Goal: Understand process/instructions: Learn how to perform a task or action

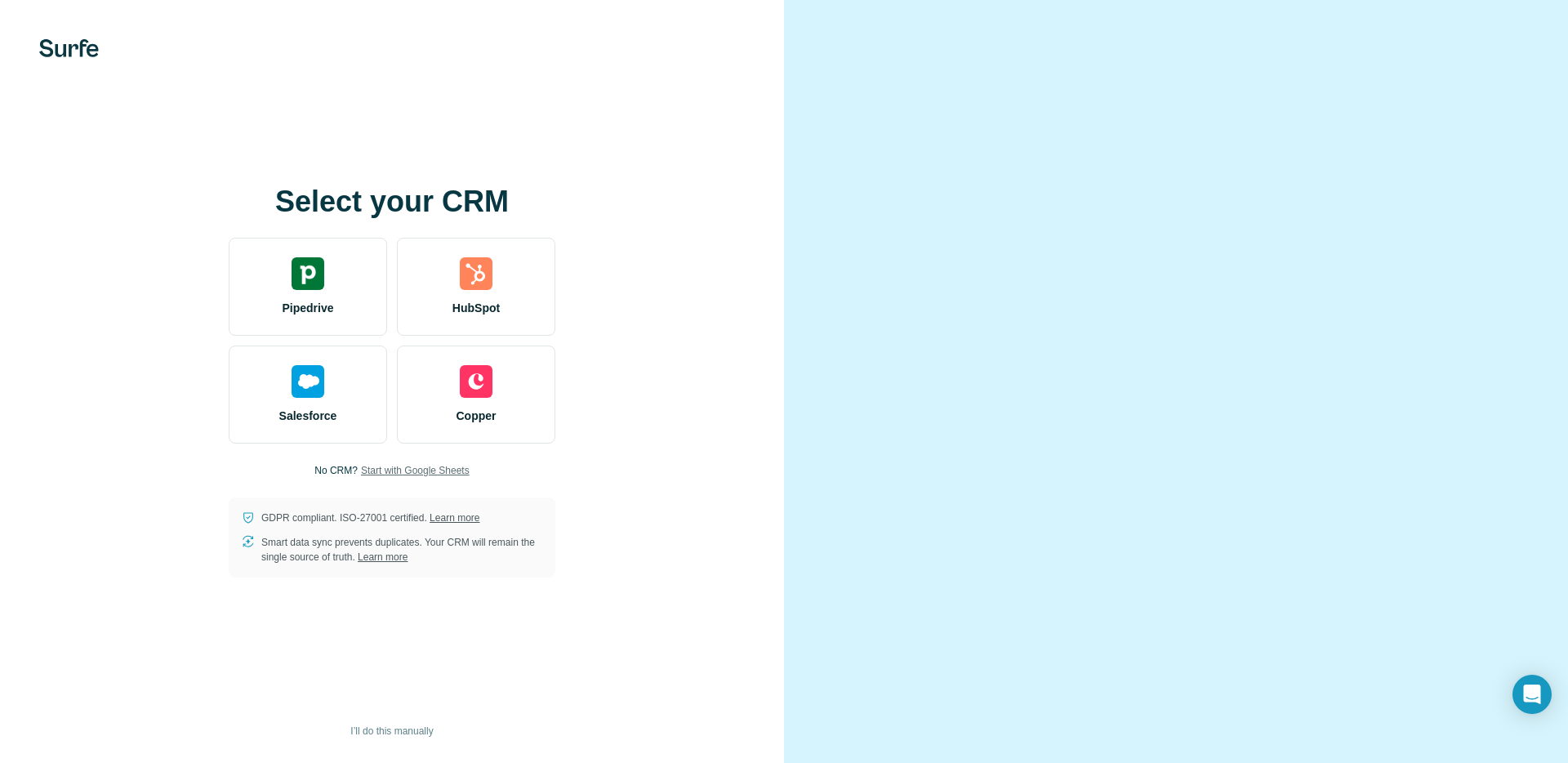
click at [386, 469] on span "Start with Google Sheets" at bounding box center [415, 470] width 108 height 15
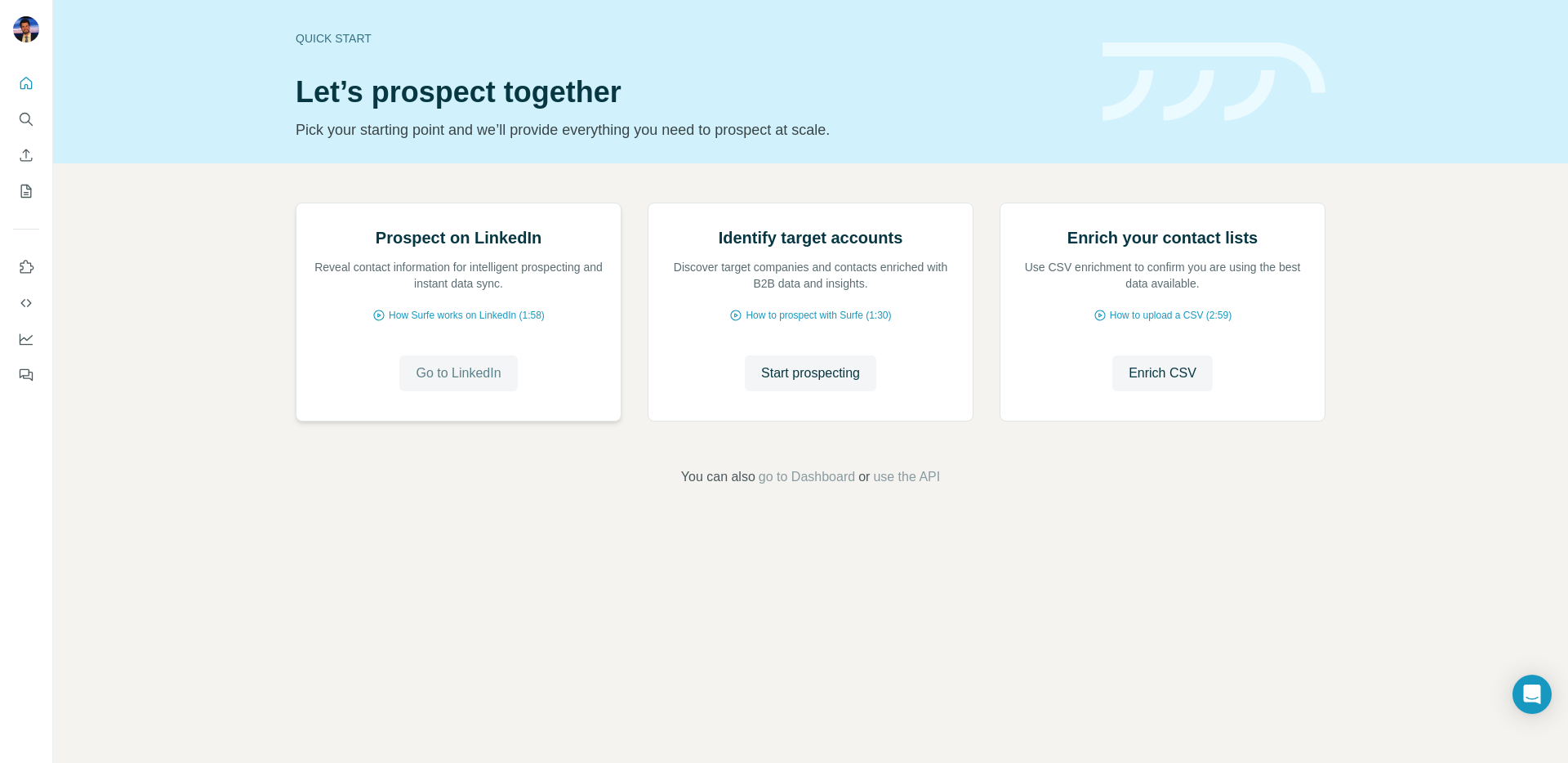
click at [440, 383] on span "Go to LinkedIn" at bounding box center [458, 373] width 85 height 19
